Goal: Use online tool/utility: Utilize a website feature to perform a specific function

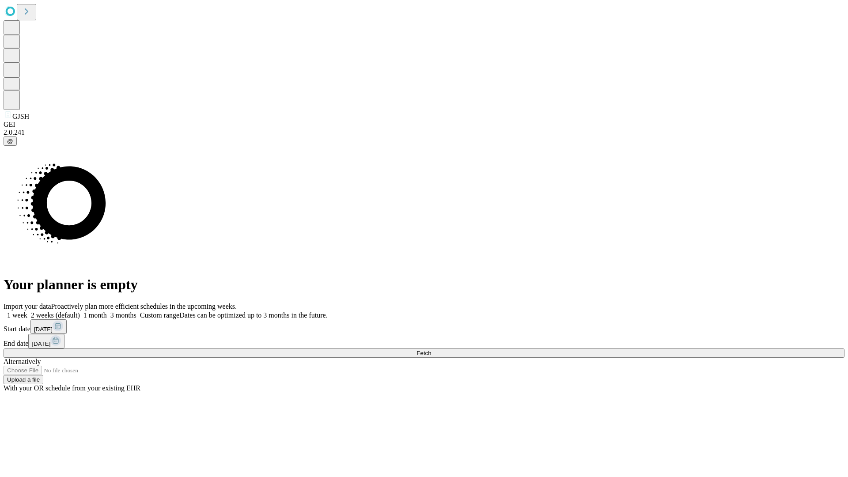
click at [431, 350] on span "Fetch" at bounding box center [423, 353] width 15 height 7
